Goal: Transaction & Acquisition: Purchase product/service

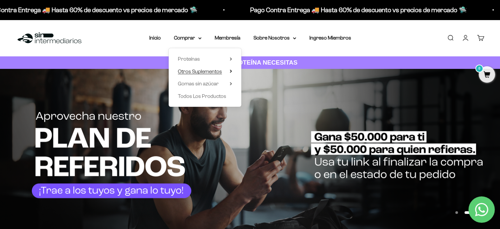
click at [231, 70] on icon at bounding box center [230, 71] width 1 height 3
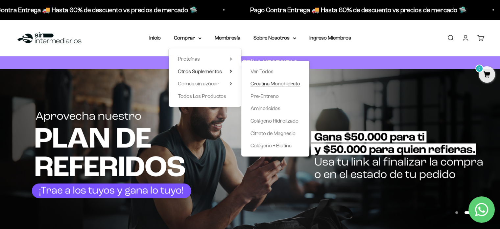
click at [266, 81] on span "Creatina Monohidrato" at bounding box center [276, 84] width 50 height 6
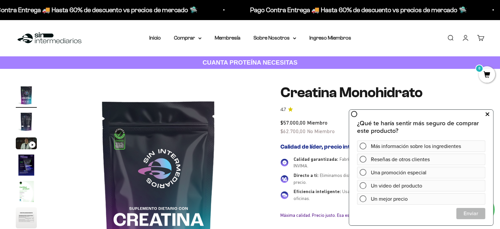
click at [488, 114] on icon at bounding box center [488, 114] width 4 height 9
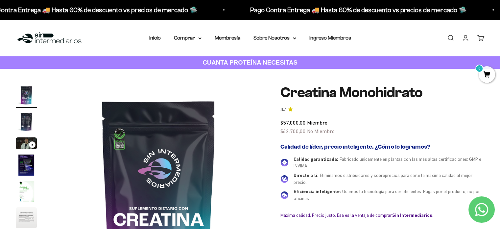
click at [28, 117] on img "Ir al artículo 2" at bounding box center [26, 121] width 21 height 21
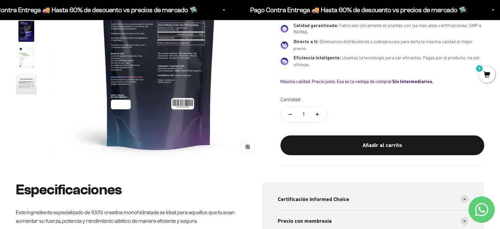
scroll to position [165, 0]
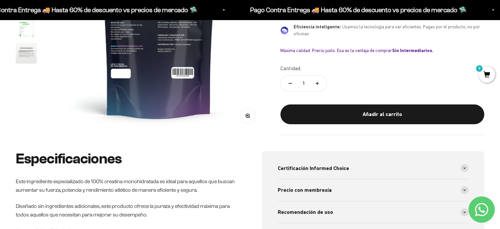
click at [245, 114] on button "Zoom" at bounding box center [248, 115] width 15 height 15
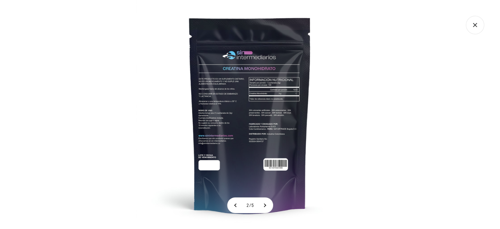
click at [475, 22] on icon "Cerrar galería" at bounding box center [475, 25] width 18 height 18
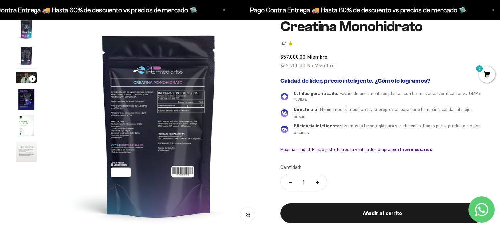
scroll to position [33, 0]
